Goal: Task Accomplishment & Management: Manage account settings

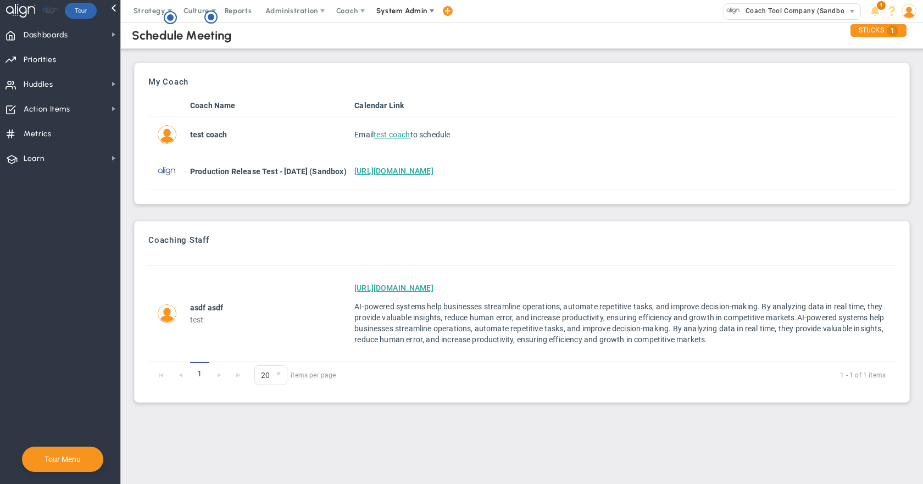
click at [394, 9] on span "System Admin" at bounding box center [401, 11] width 51 height 8
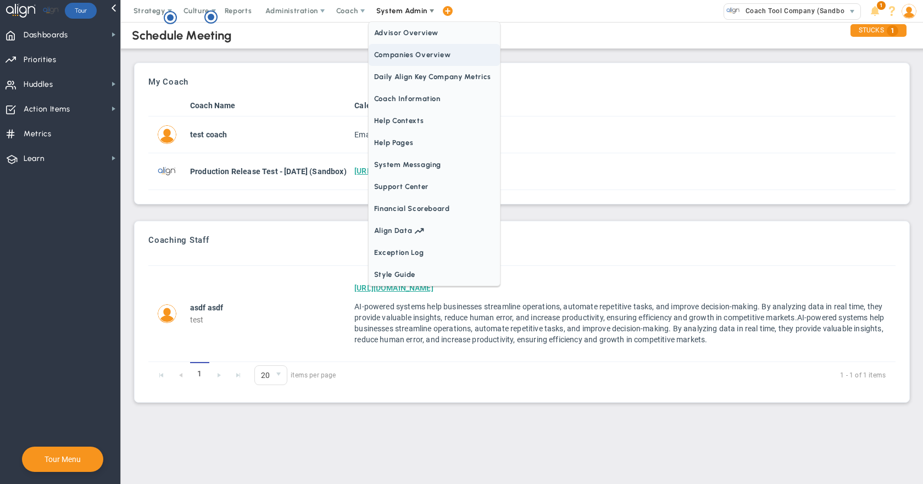
click at [399, 52] on span "Companies Overview" at bounding box center [434, 55] width 131 height 22
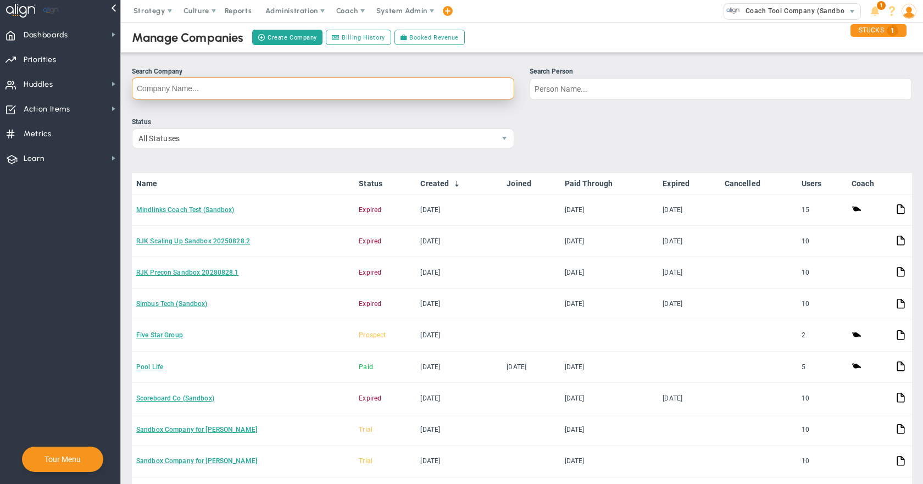
click at [360, 91] on input "Search Company" at bounding box center [323, 88] width 382 height 22
type input "House of"
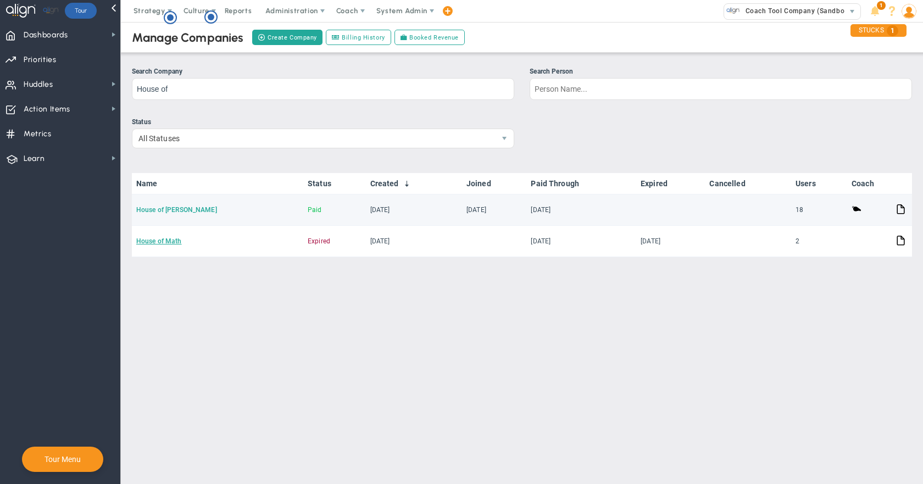
click at [175, 209] on link "House of [PERSON_NAME]" at bounding box center [176, 210] width 81 height 8
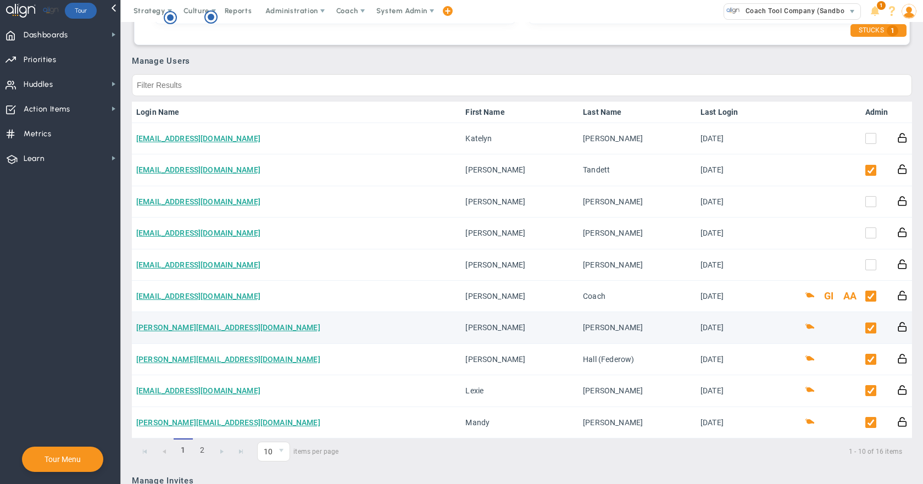
scroll to position [549, 0]
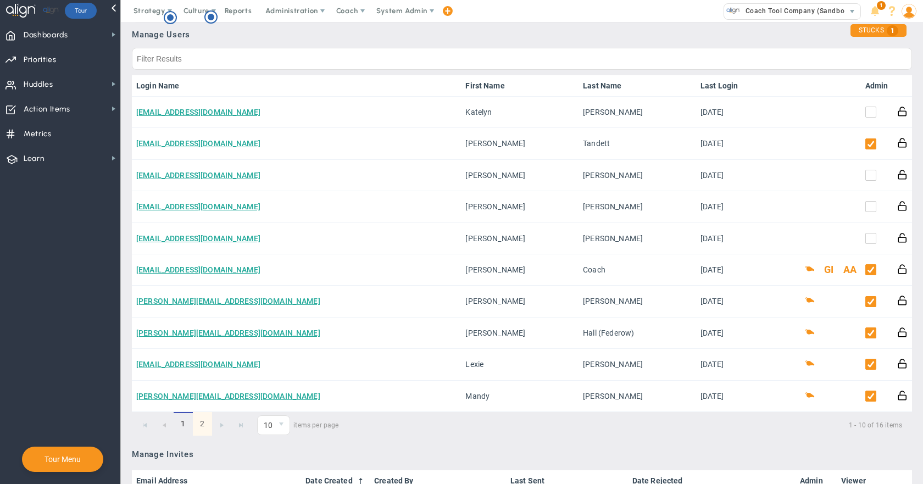
click at [201, 433] on link "2" at bounding box center [202, 424] width 19 height 24
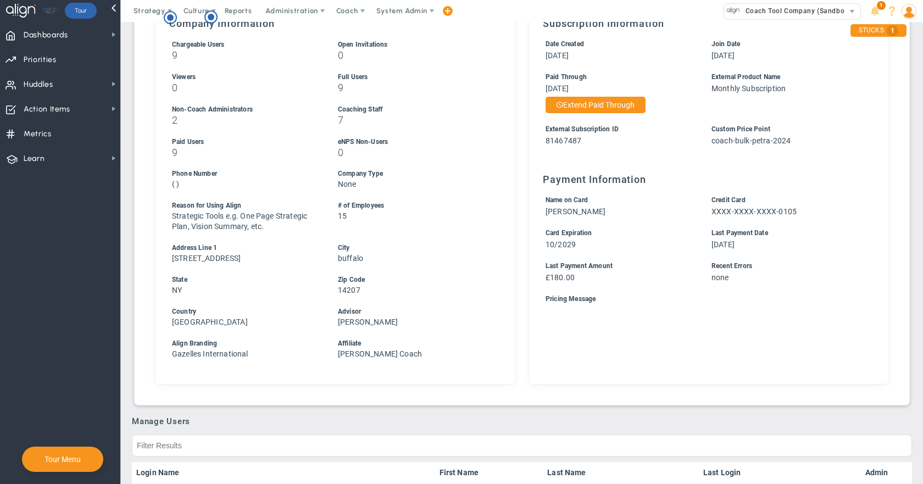
scroll to position [0, 0]
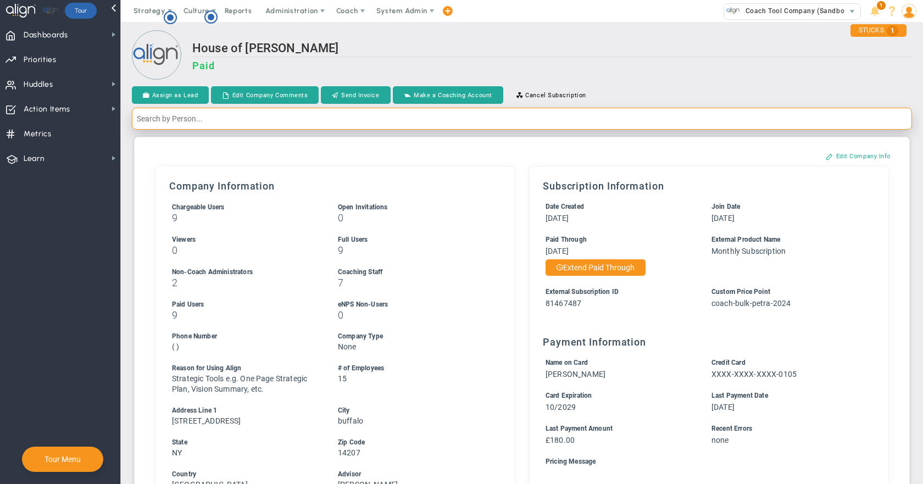
click at [201, 124] on input "text" at bounding box center [522, 119] width 780 height 22
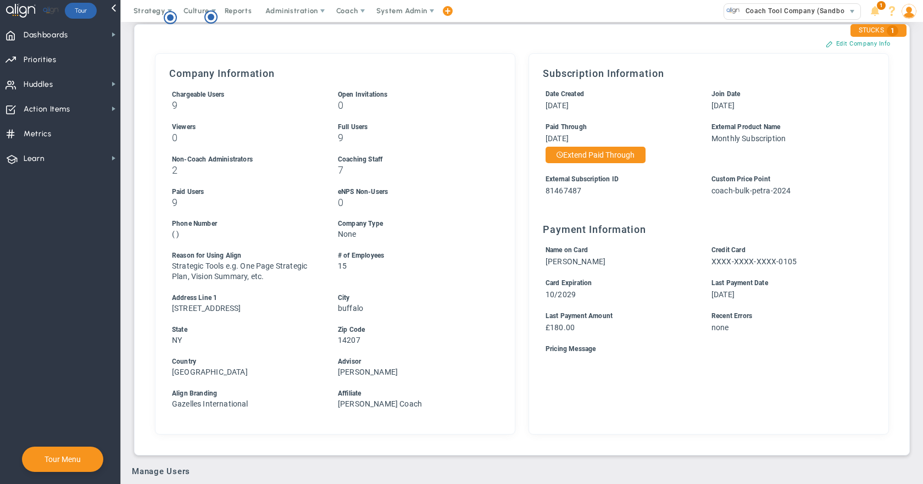
scroll to position [275, 0]
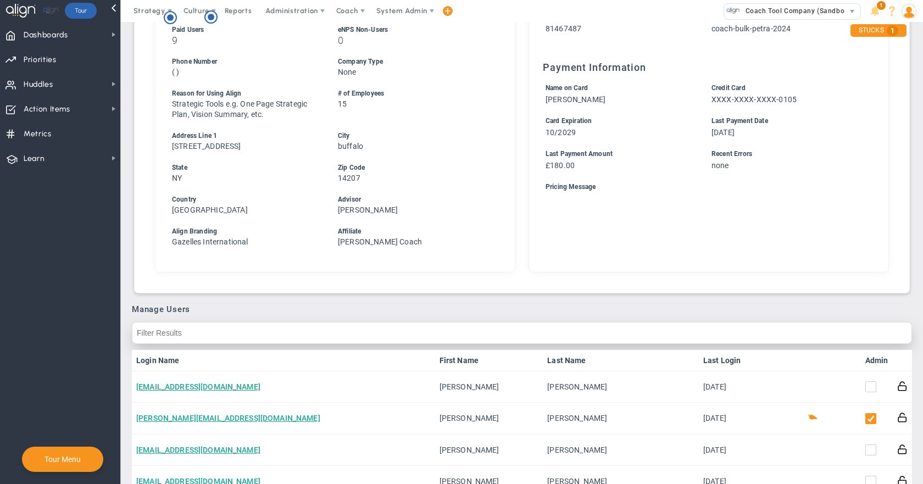
type input "[PERSON_NAME]"
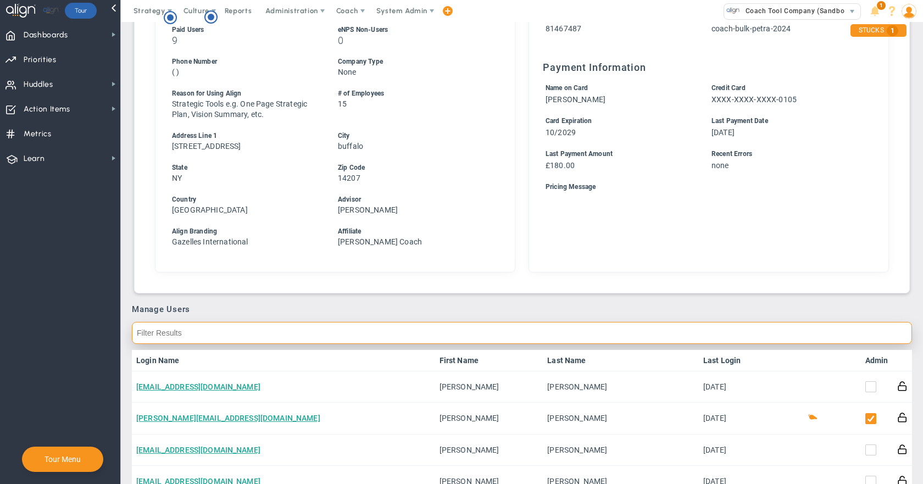
click at [213, 334] on input "text" at bounding box center [522, 333] width 780 height 22
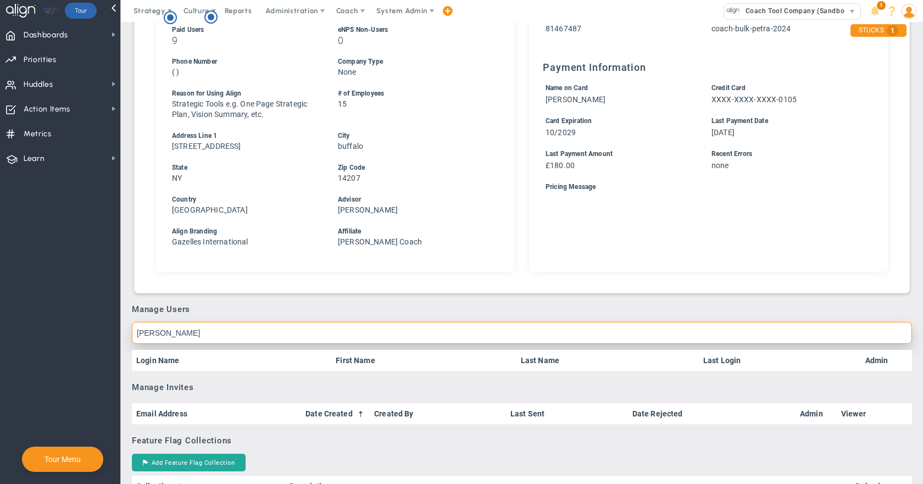
click at [154, 334] on input "[PERSON_NAME]" at bounding box center [522, 333] width 780 height 22
drag, startPoint x: 198, startPoint y: 333, endPoint x: 113, endPoint y: 330, distance: 85.7
click at [113, 330] on div "Dashboards Dashboards My Dashboard Company Dashboard 9" at bounding box center [461, 253] width 923 height 462
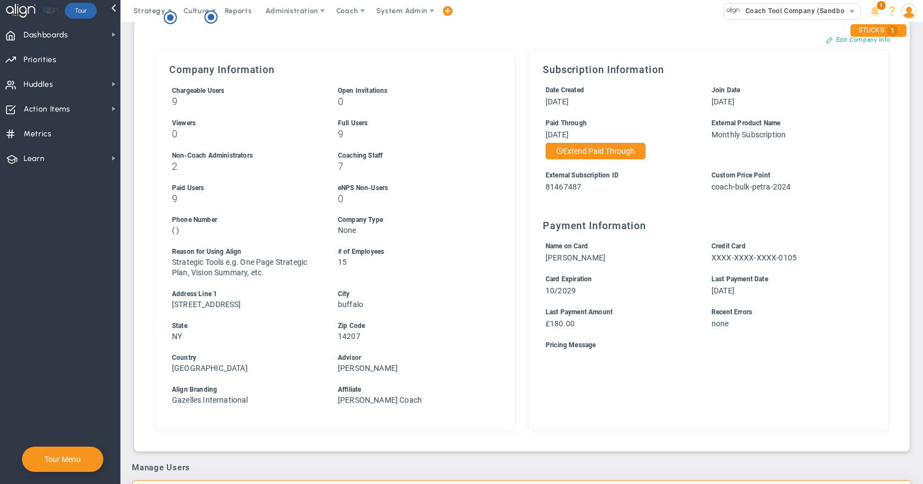
scroll to position [220, 0]
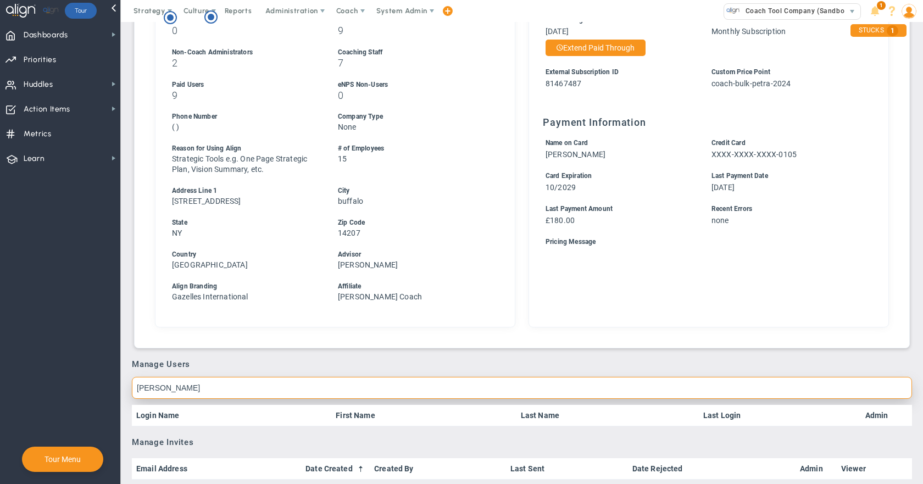
type input "J"
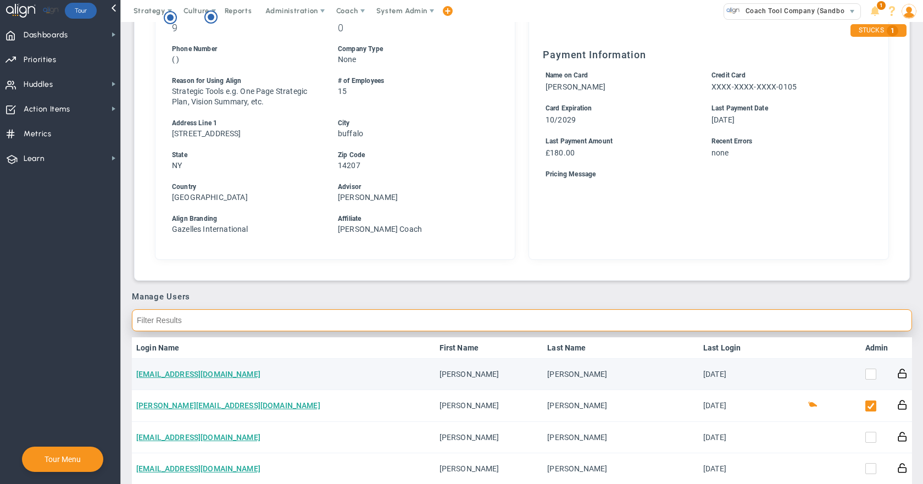
scroll to position [385, 0]
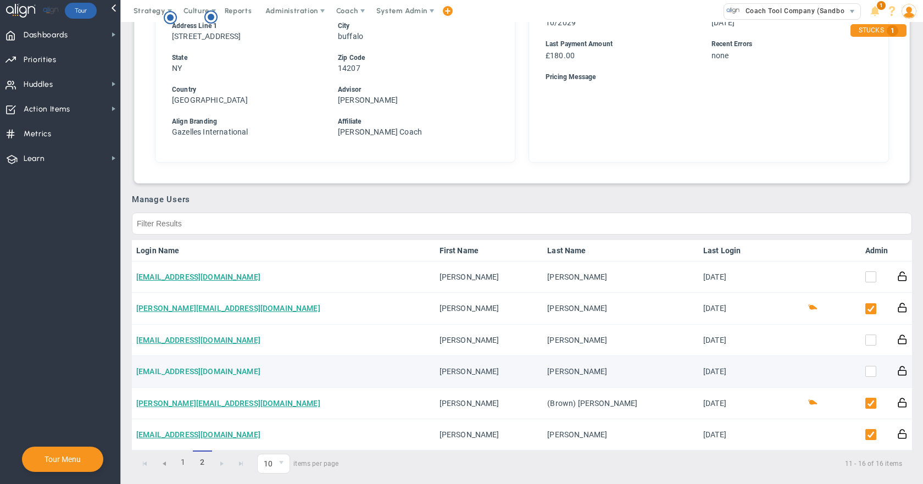
click at [194, 376] on link "[EMAIL_ADDRESS][DOMAIN_NAME]" at bounding box center [198, 371] width 124 height 9
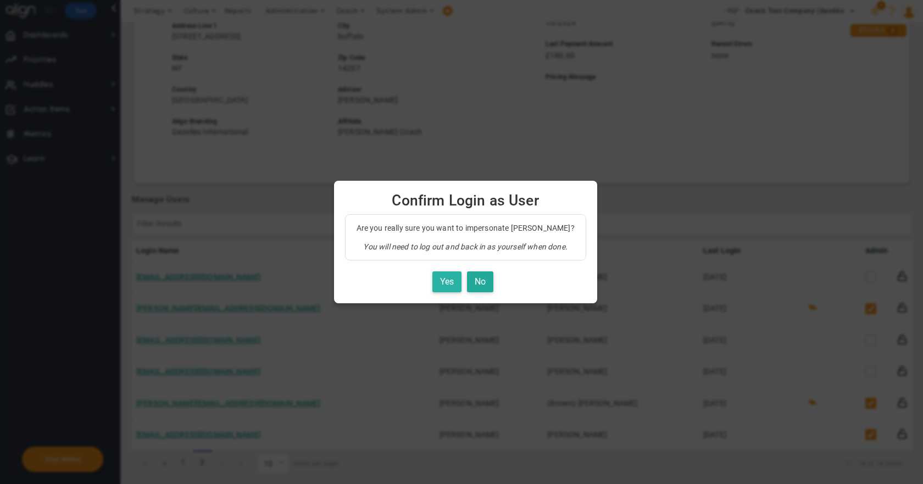
click at [436, 282] on button "Yes" at bounding box center [446, 281] width 29 height 21
